Goal: Navigation & Orientation: Find specific page/section

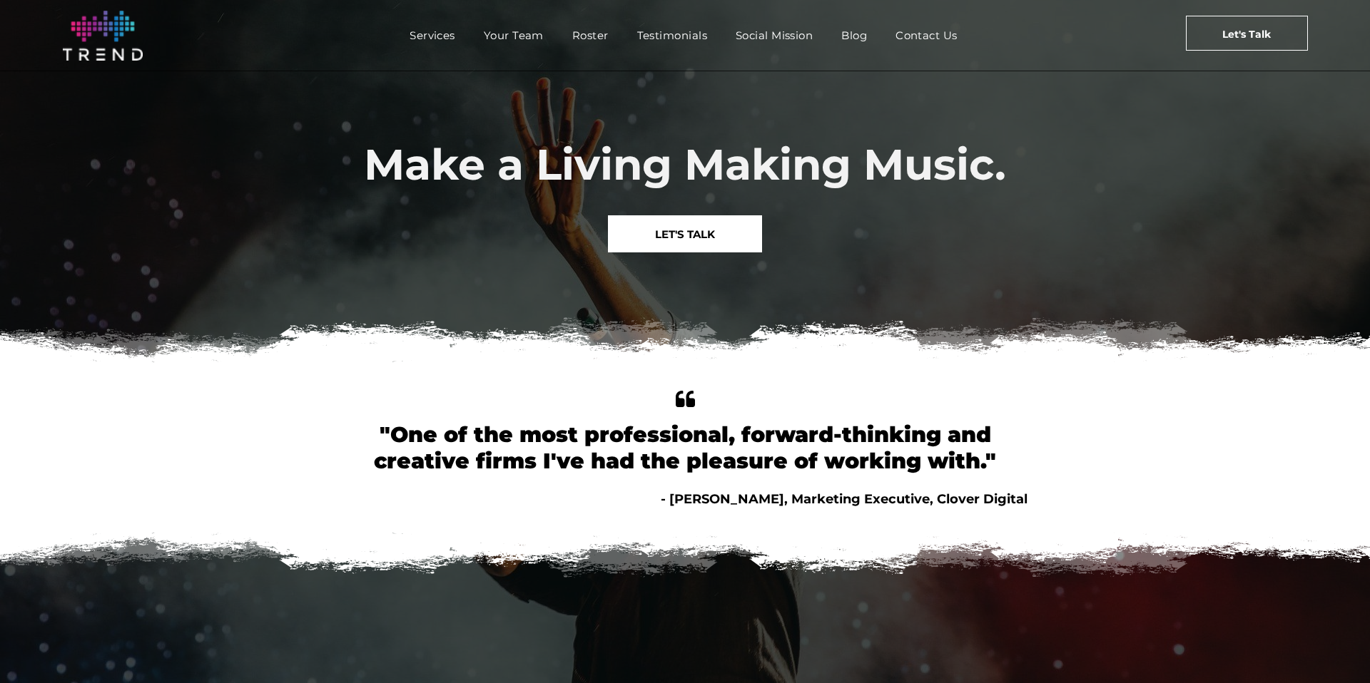
scroll to position [4, 0]
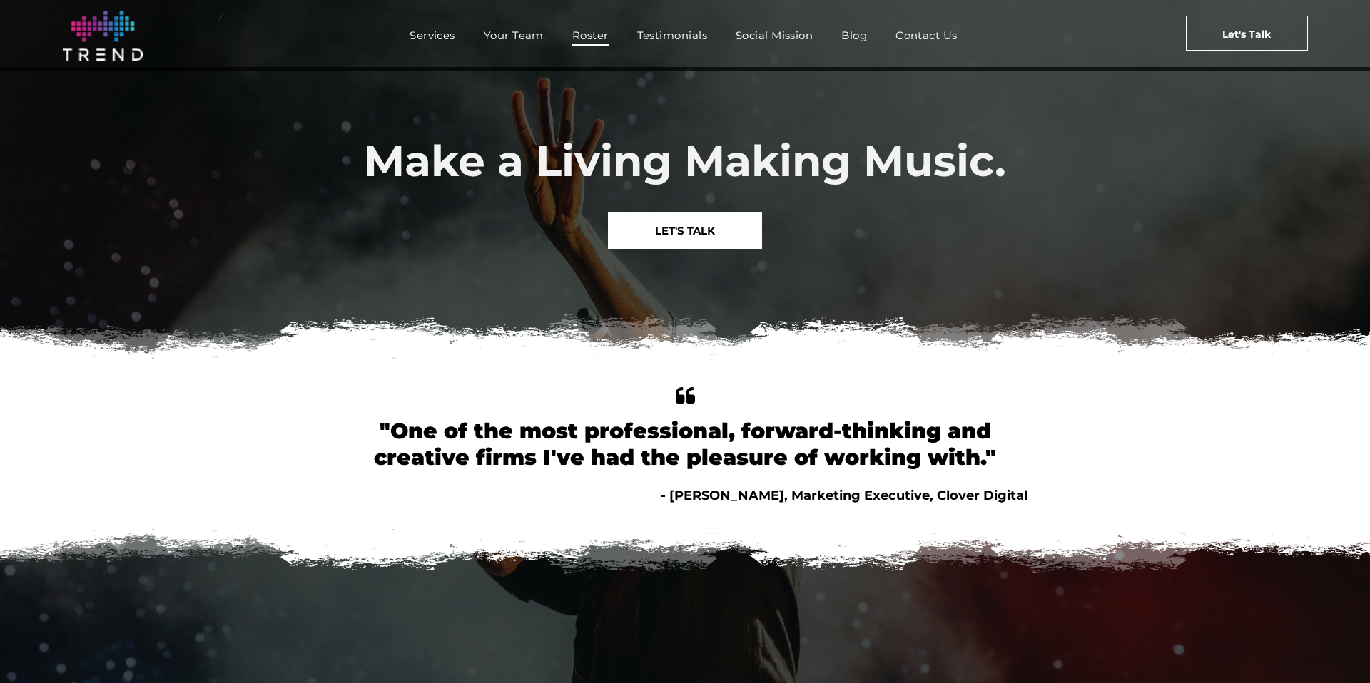
click at [604, 39] on span "Roster" at bounding box center [590, 35] width 36 height 21
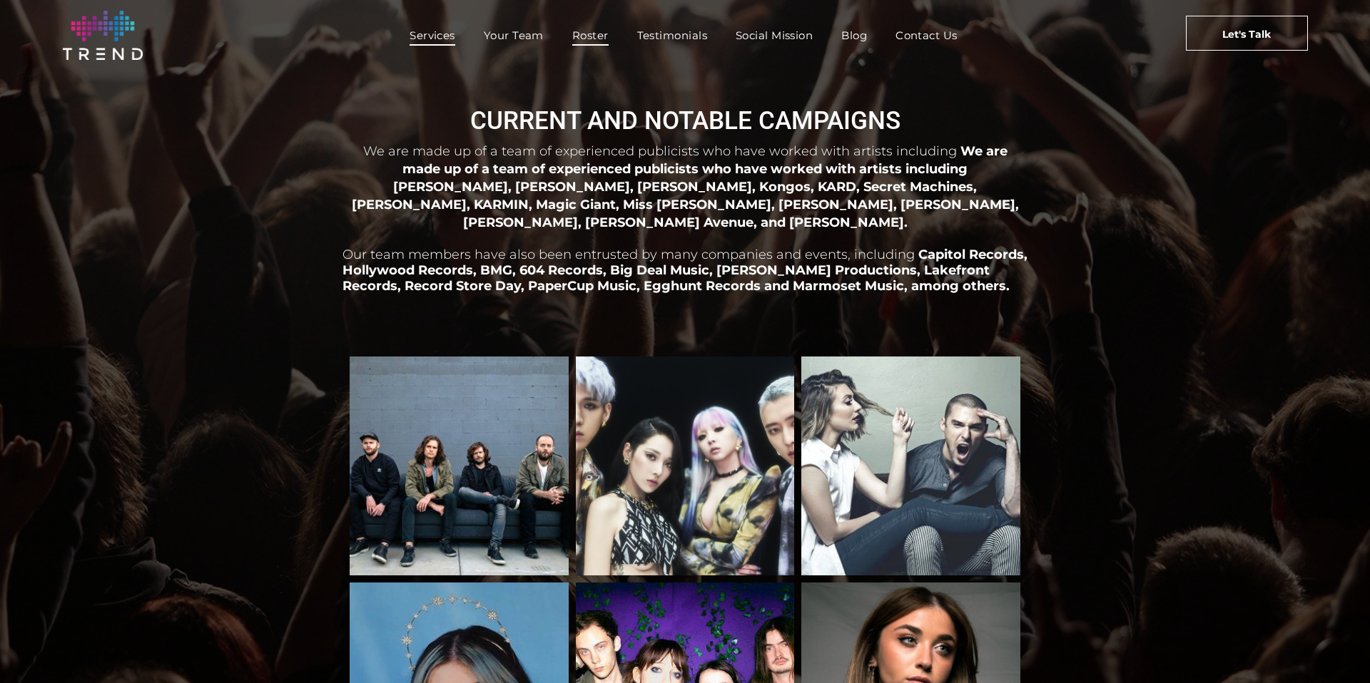
click at [442, 38] on span "Services" at bounding box center [432, 35] width 46 height 21
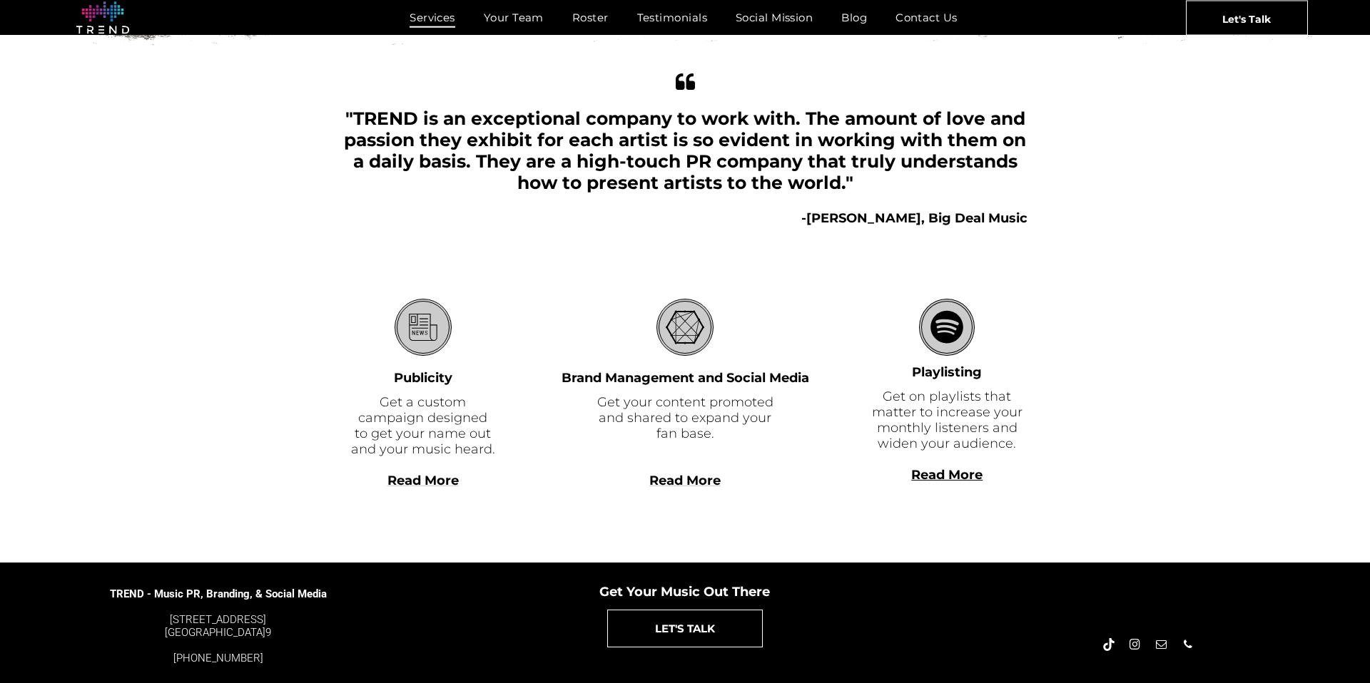
scroll to position [300, 0]
